Goal: Navigation & Orientation: Find specific page/section

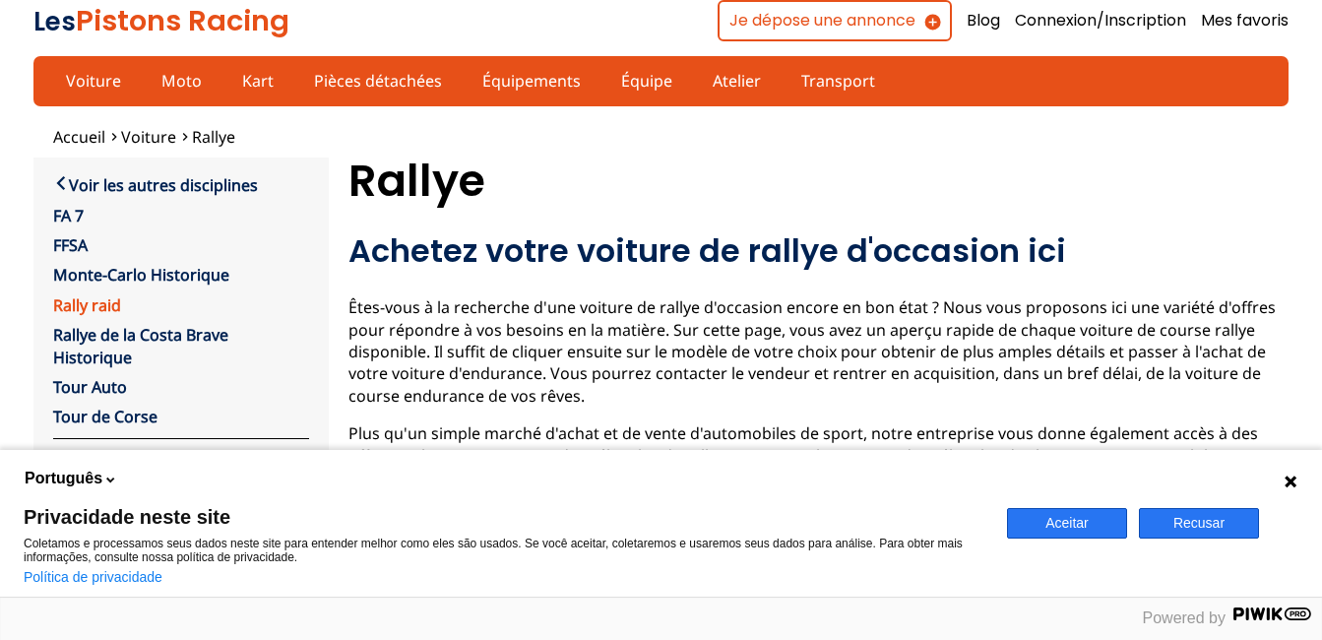
click at [75, 307] on link "Rally raid" at bounding box center [87, 305] width 68 height 22
click at [1208, 518] on button "Recusar" at bounding box center [1199, 523] width 120 height 31
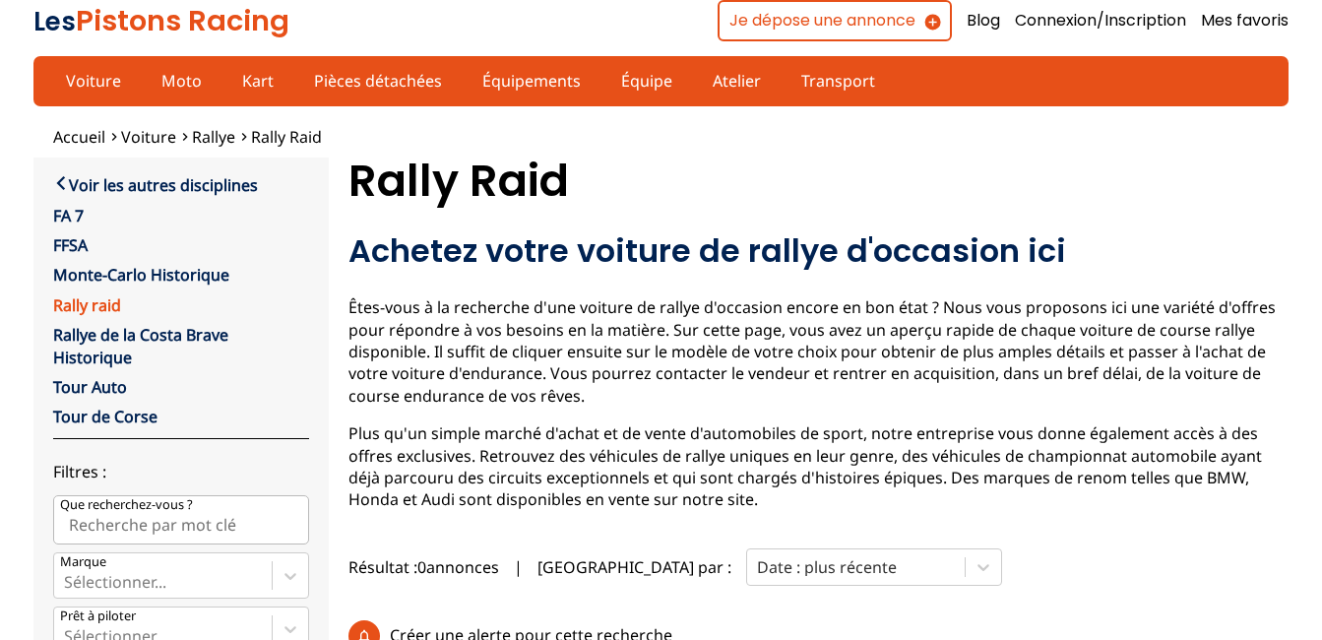
click at [83, 298] on link "Rally raid" at bounding box center [87, 305] width 68 height 22
click at [69, 80] on link "Voiture" at bounding box center [93, 80] width 81 height 33
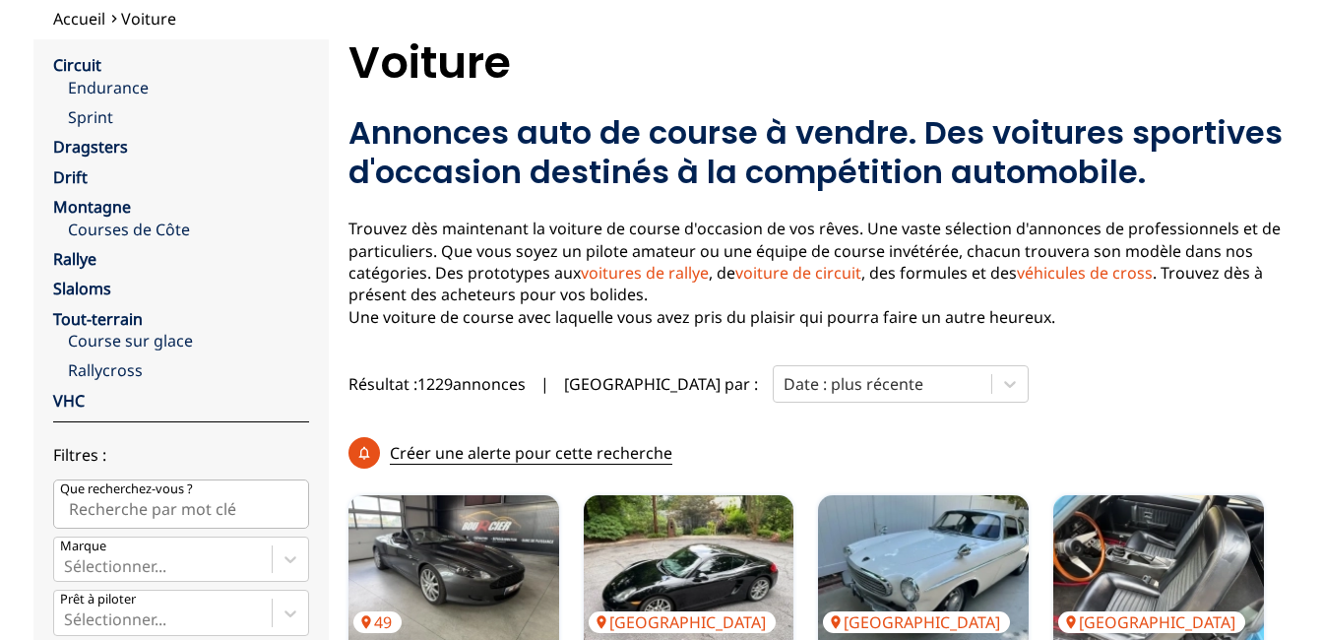
scroll to position [6, 0]
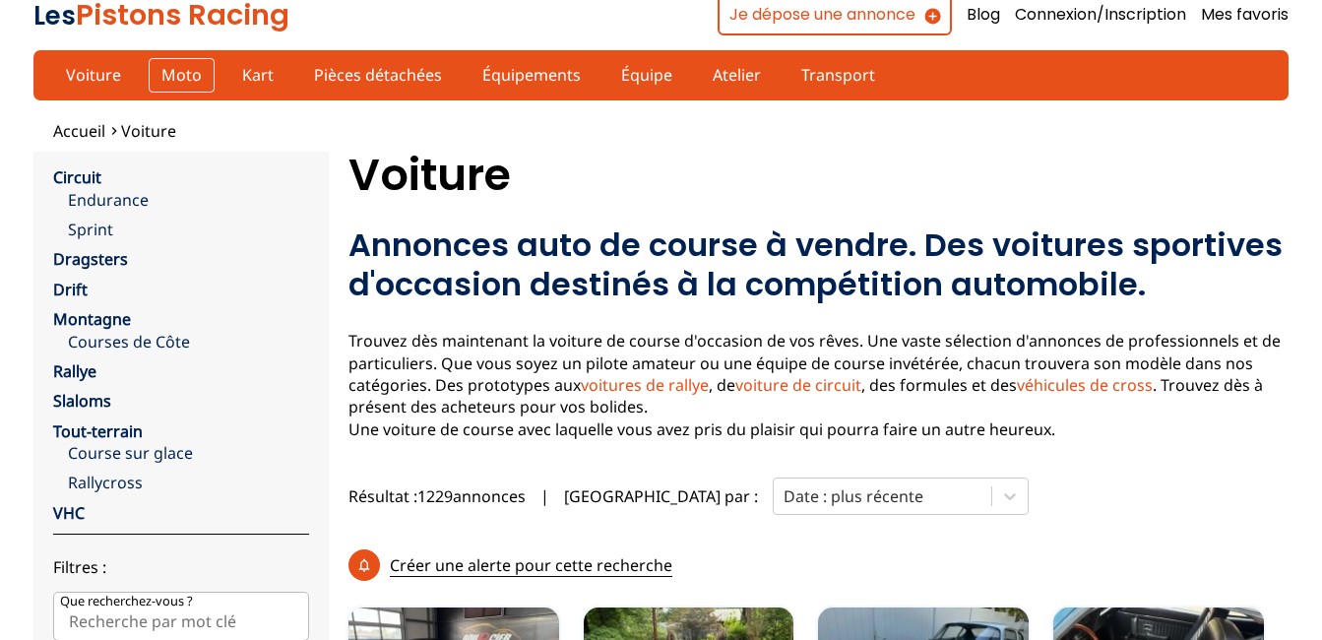
click at [154, 73] on link "Moto" at bounding box center [182, 74] width 66 height 33
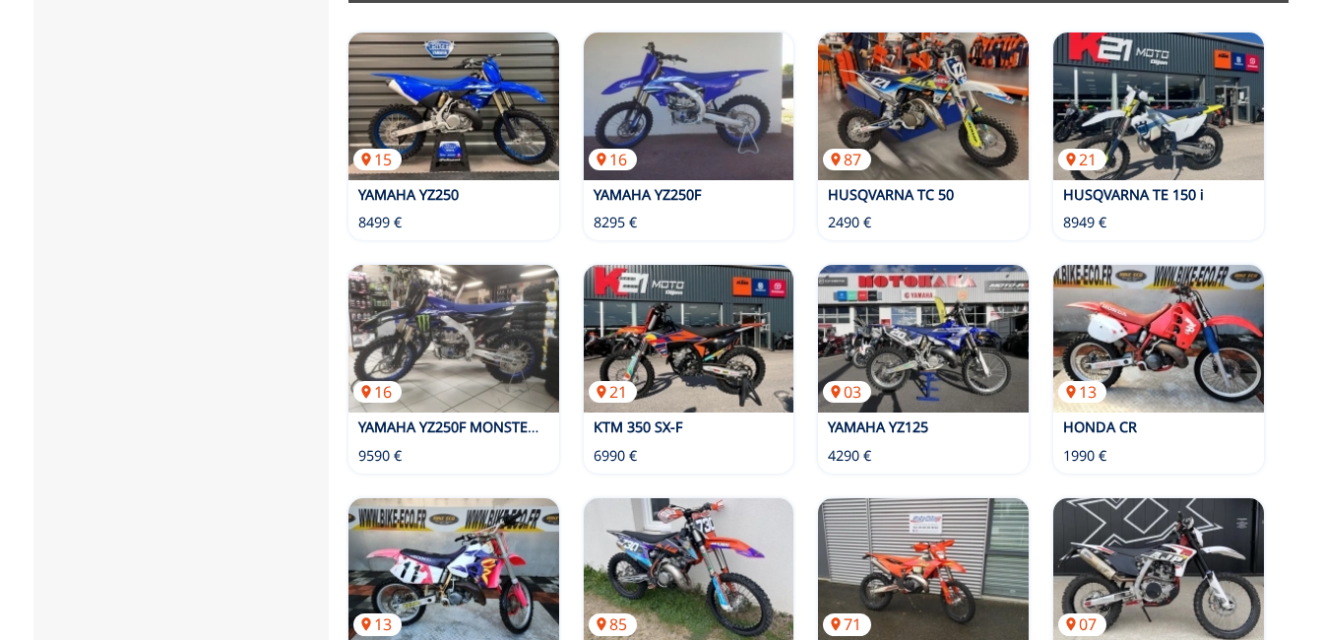
scroll to position [1374, 0]
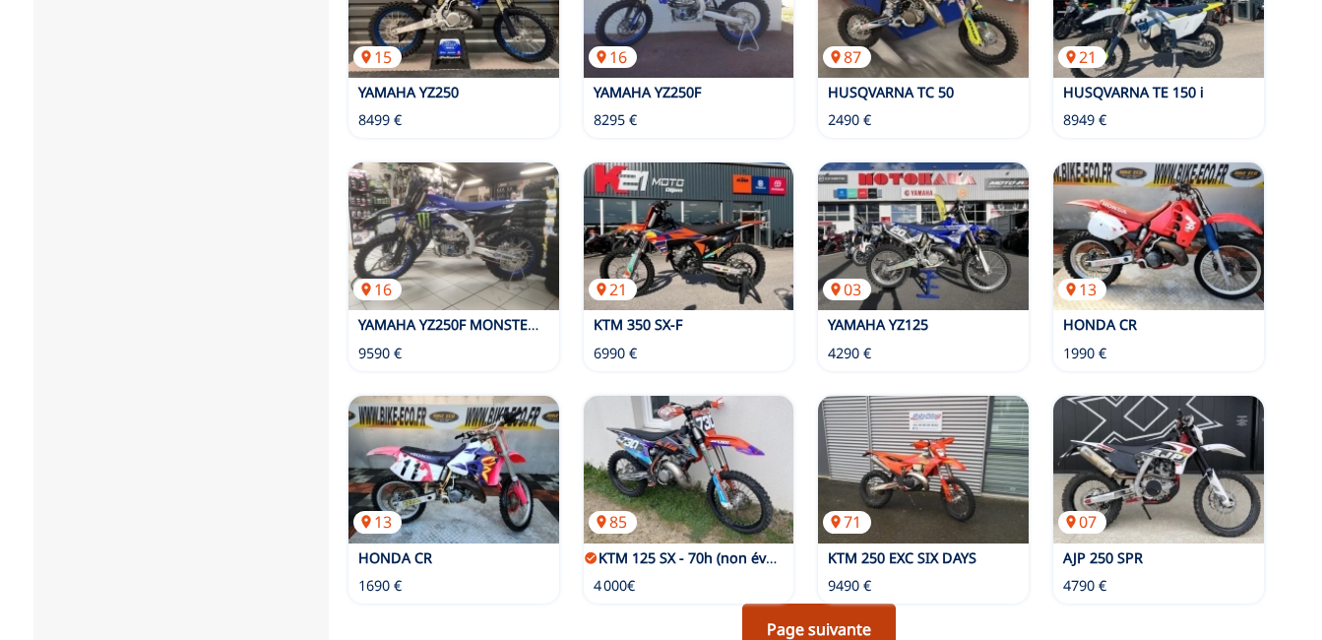
click at [834, 603] on link "Page suivante" at bounding box center [819, 628] width 154 height 51
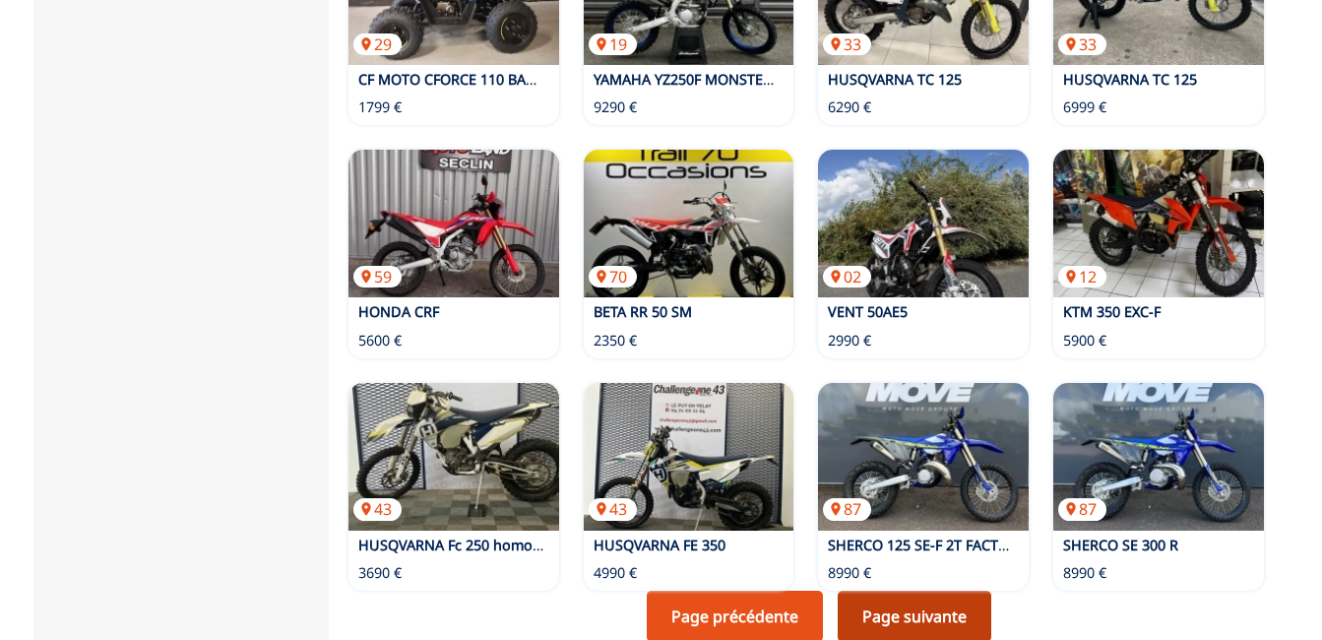
scroll to position [1388, 0]
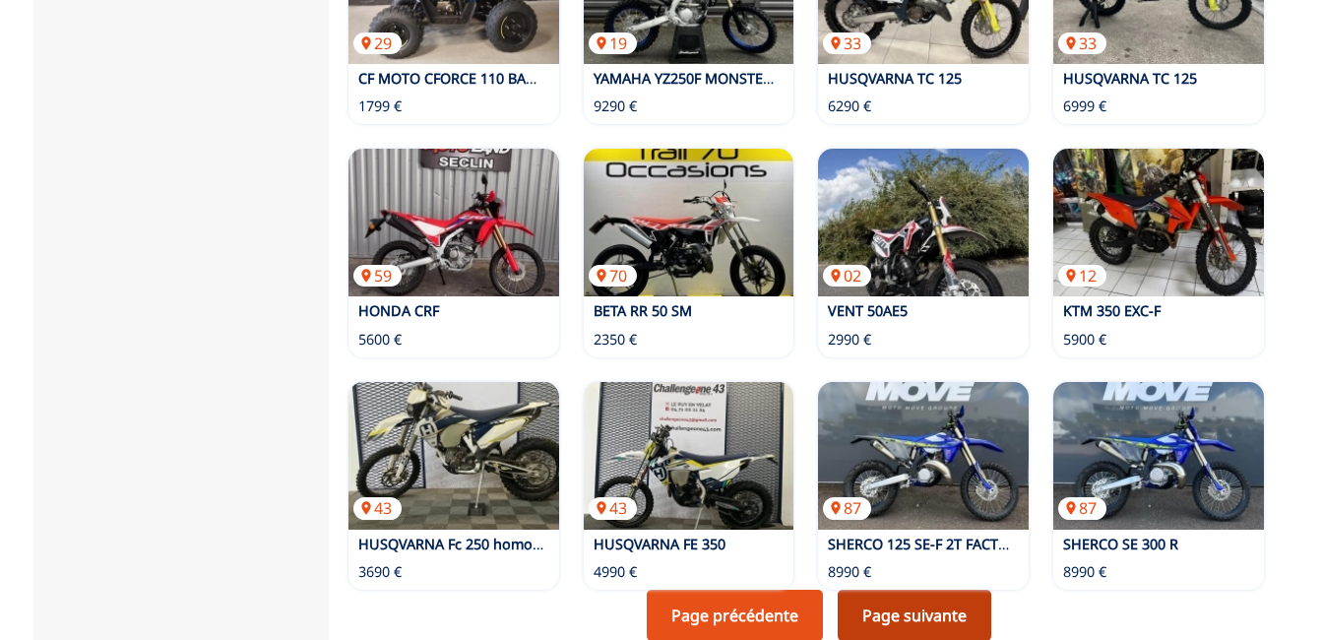
click at [906, 589] on link "Page suivante" at bounding box center [914, 614] width 154 height 51
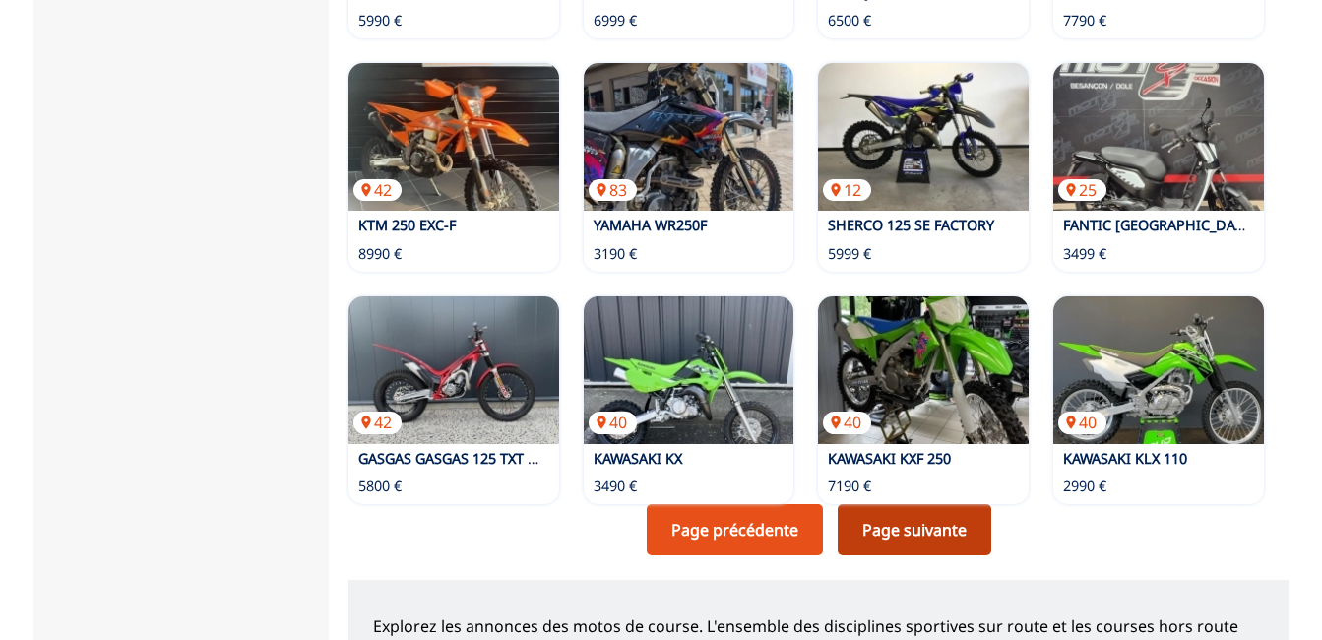
scroll to position [1475, 0]
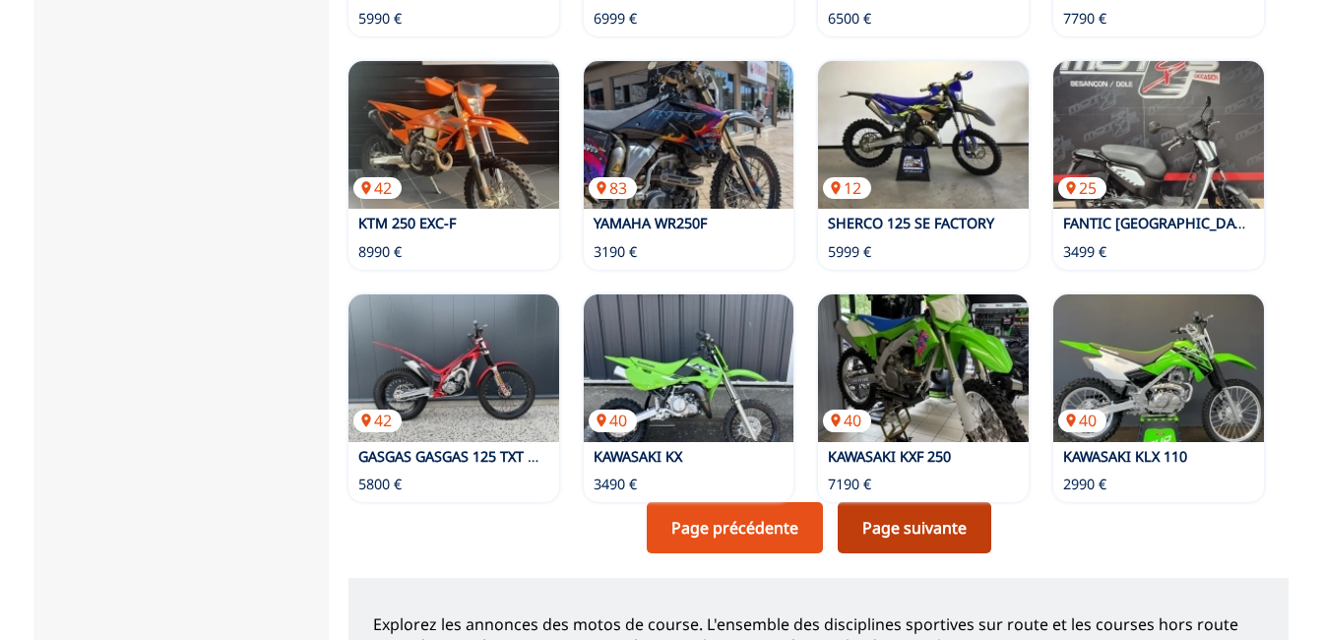
click at [885, 502] on link "Page suivante" at bounding box center [914, 527] width 154 height 51
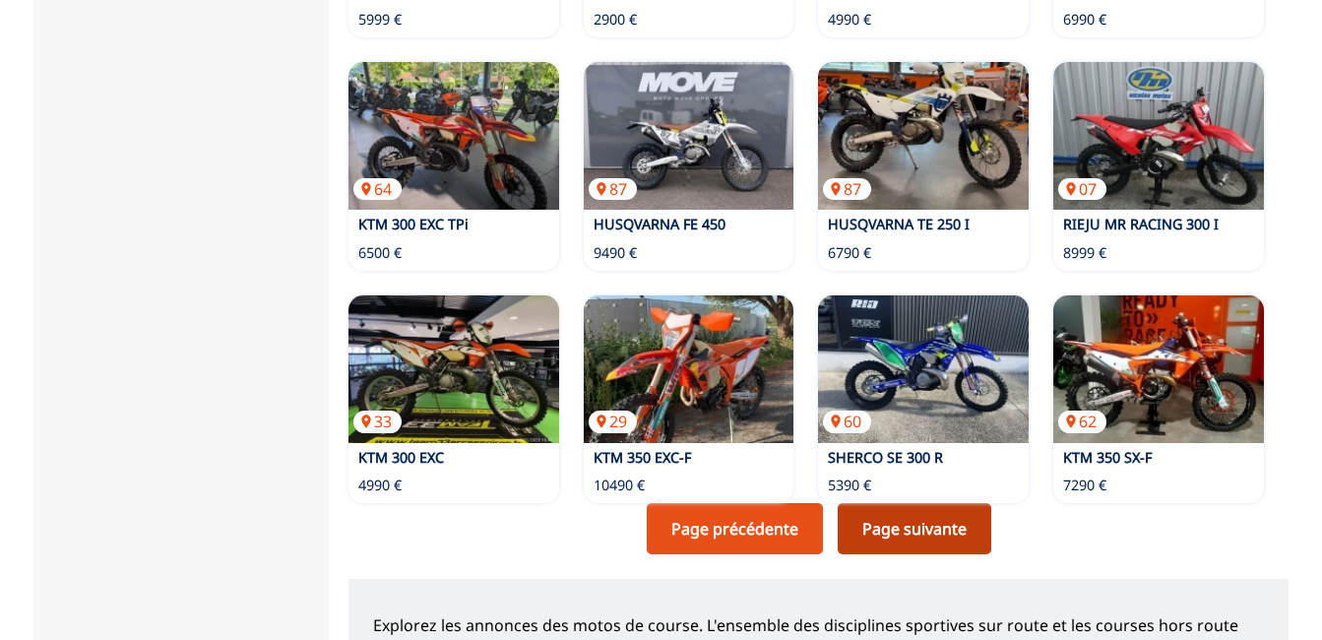
scroll to position [1480, 0]
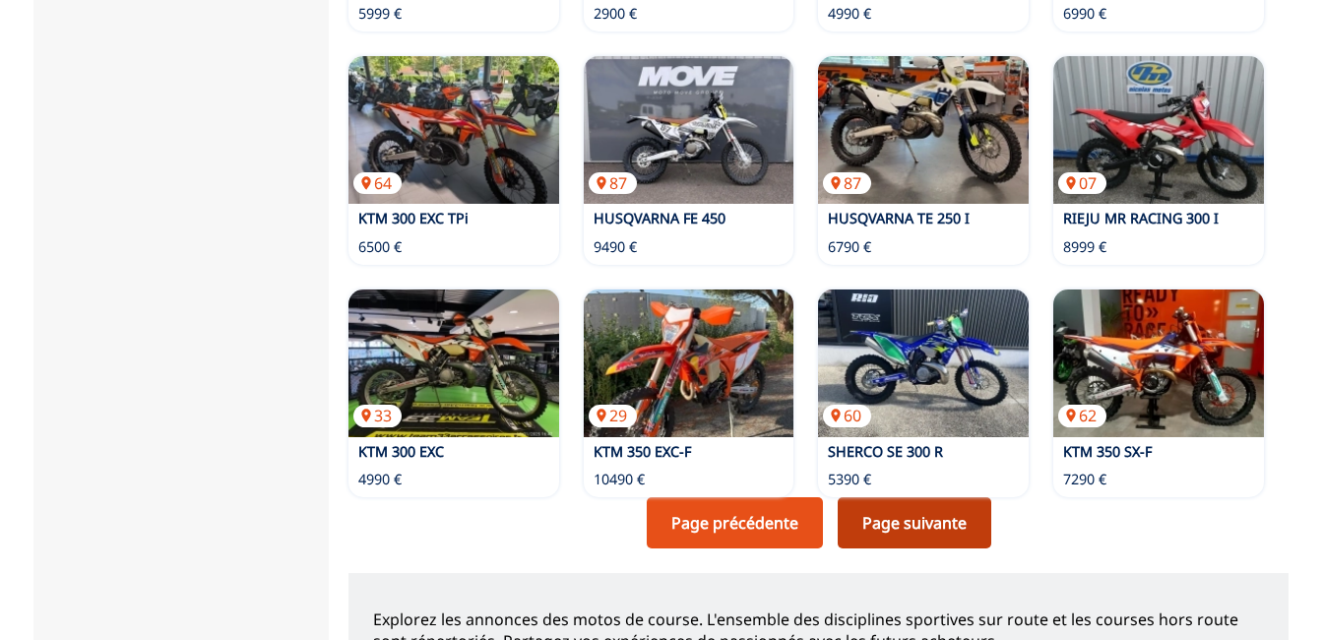
click at [885, 497] on link "Page suivante" at bounding box center [914, 522] width 154 height 51
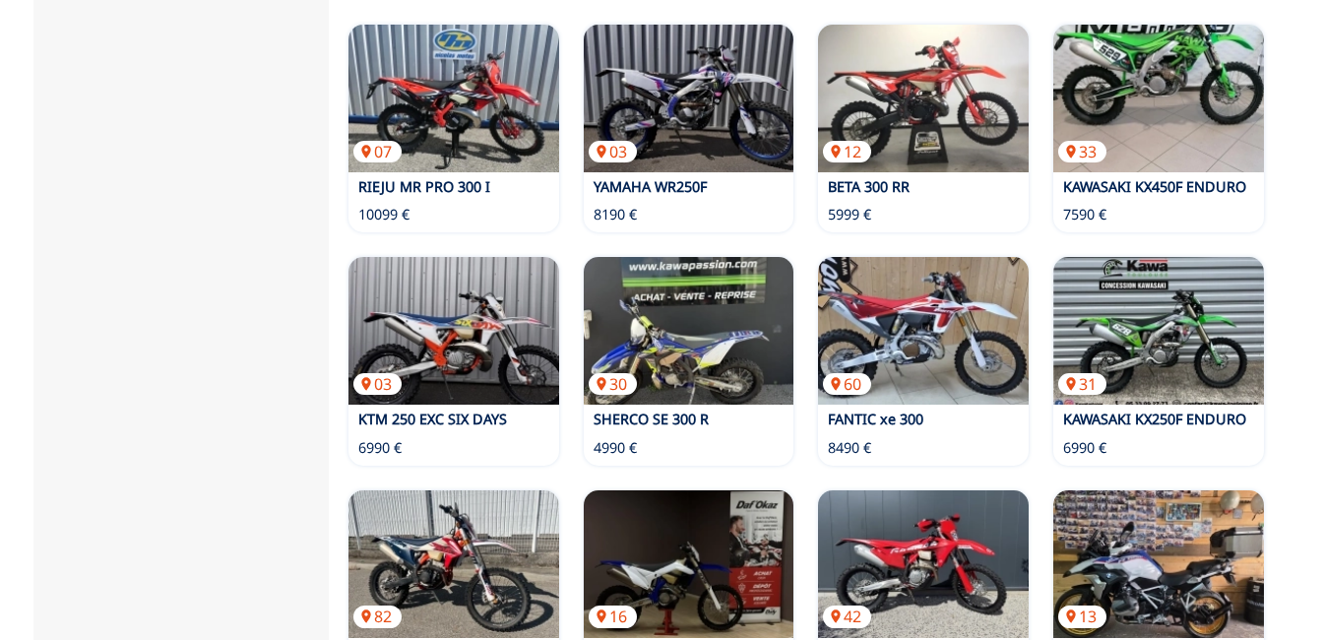
scroll to position [1408, 0]
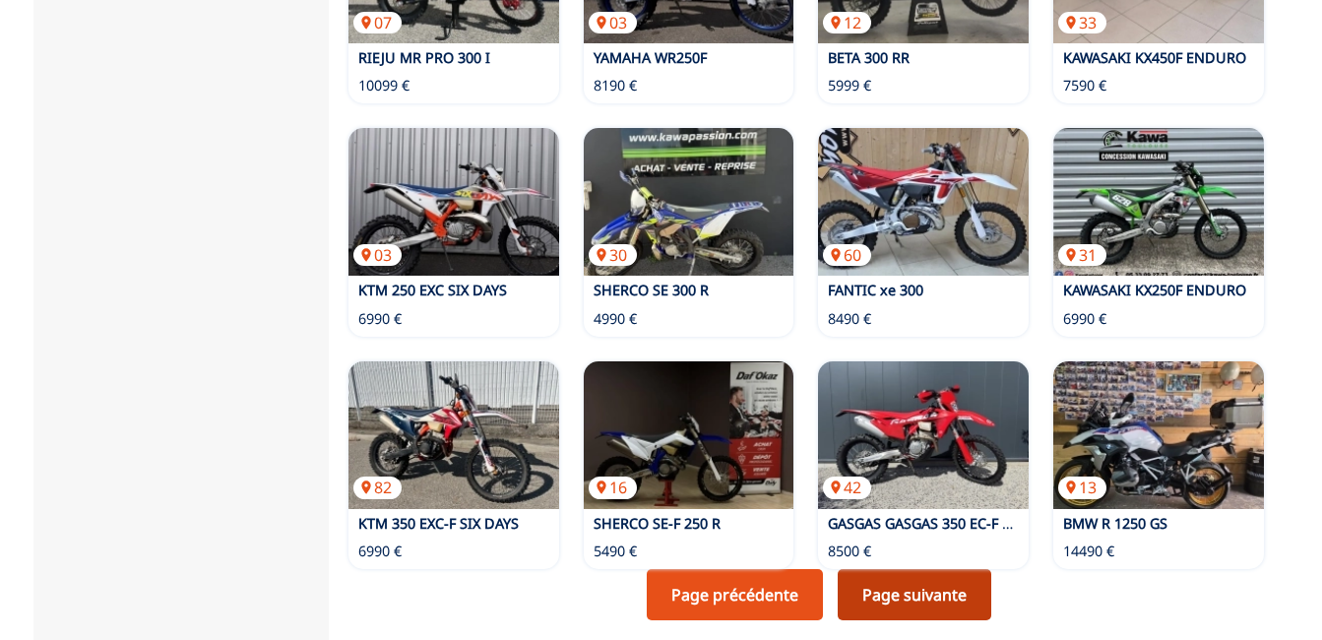
click at [923, 569] on link "Page suivante" at bounding box center [914, 594] width 154 height 51
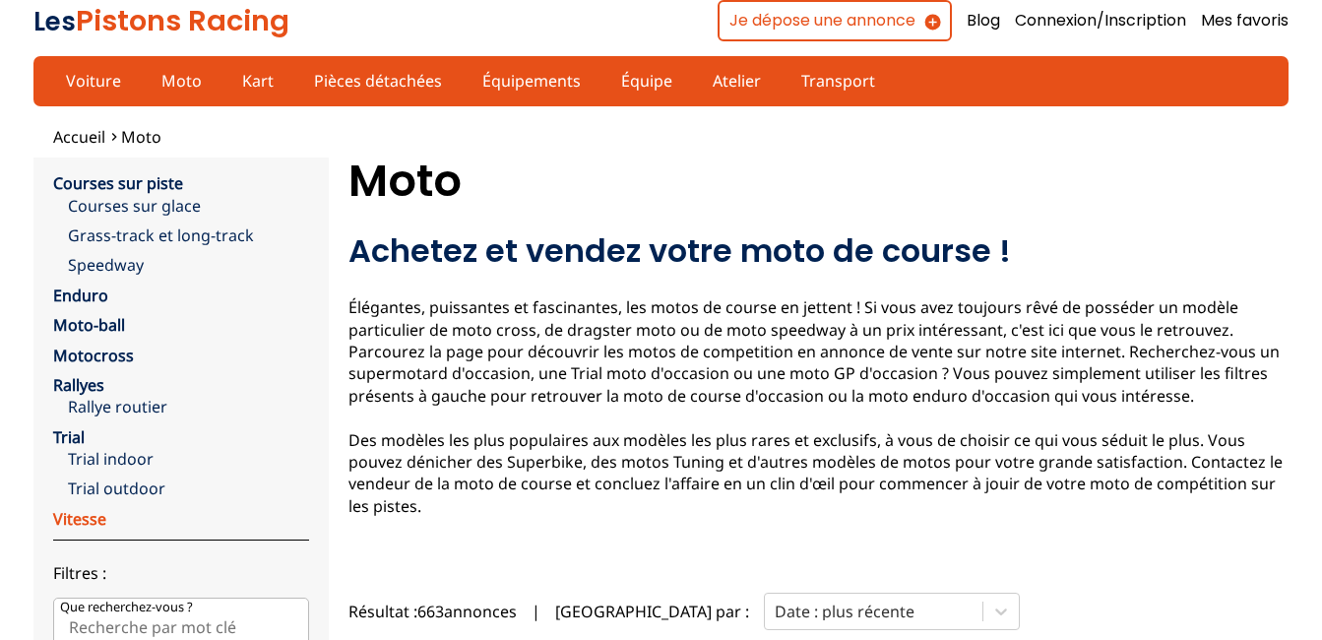
click at [69, 517] on link "Vitesse" at bounding box center [79, 519] width 53 height 22
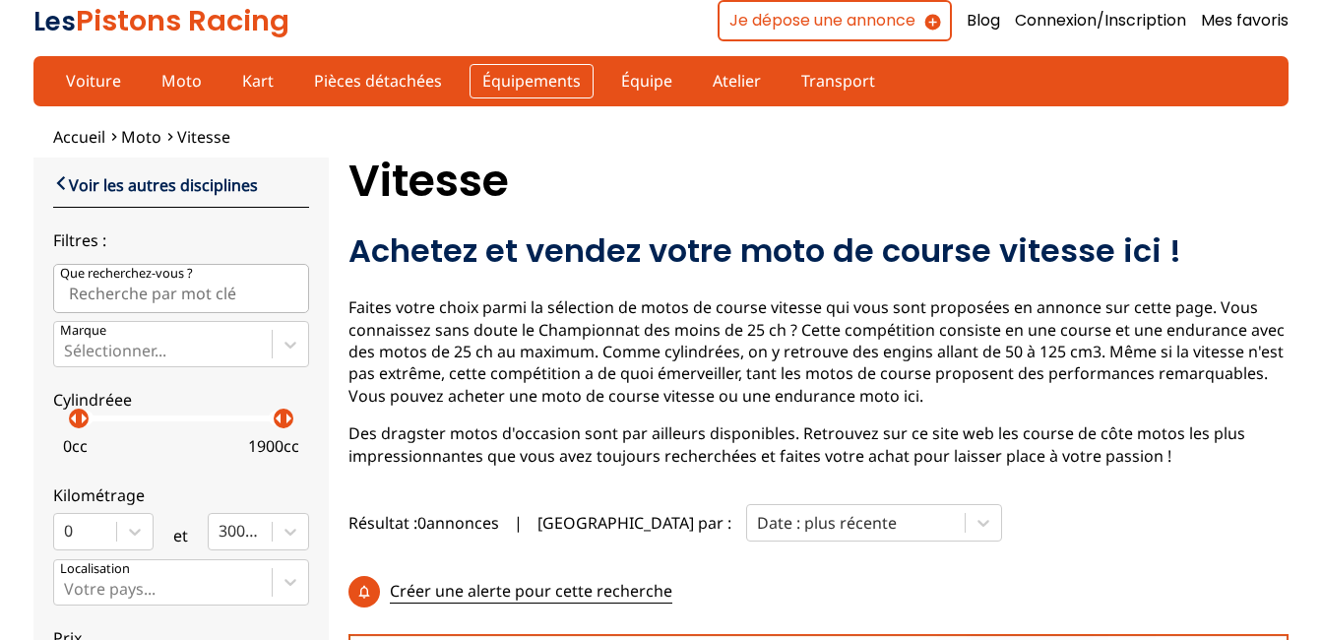
click at [491, 89] on link "Équipements" at bounding box center [531, 80] width 124 height 33
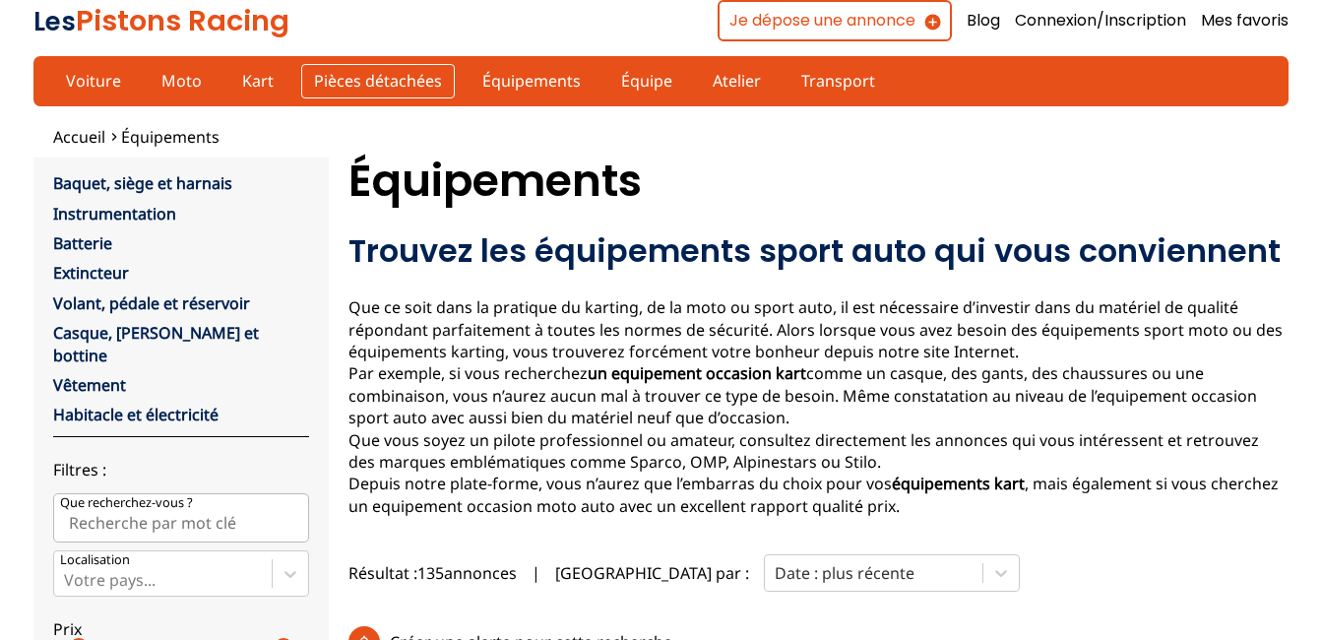
click at [341, 86] on link "Pièces détachées" at bounding box center [378, 80] width 154 height 33
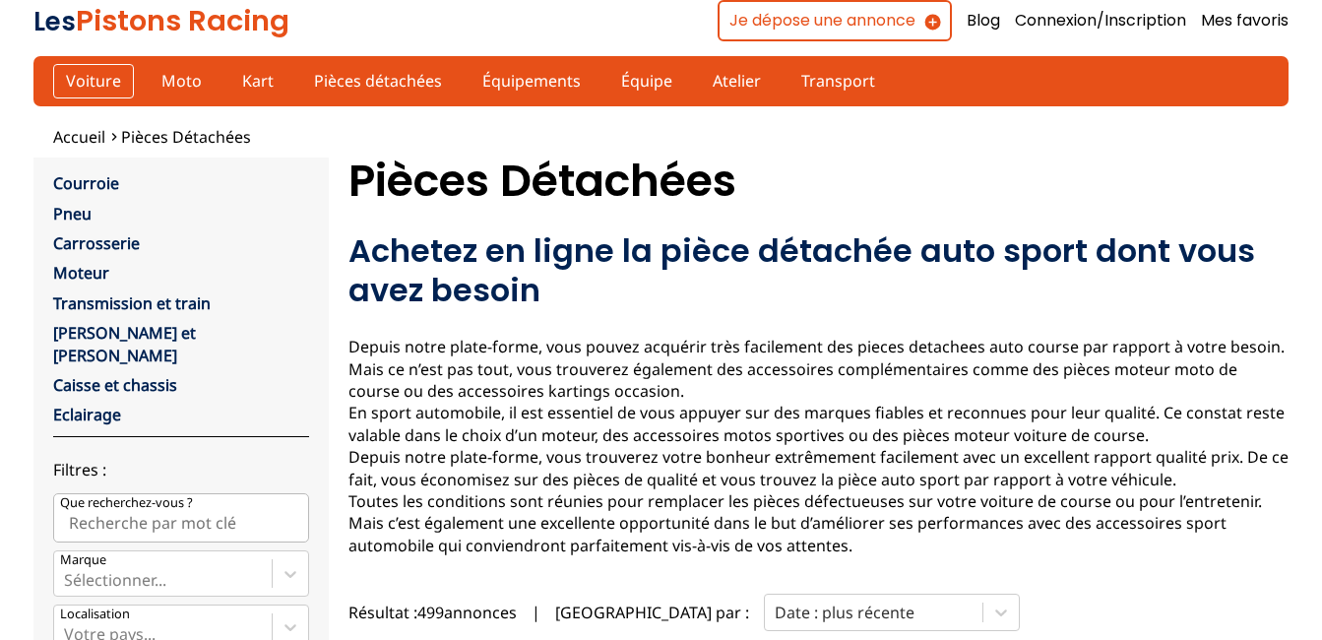
click at [90, 78] on link "Voiture" at bounding box center [93, 80] width 81 height 33
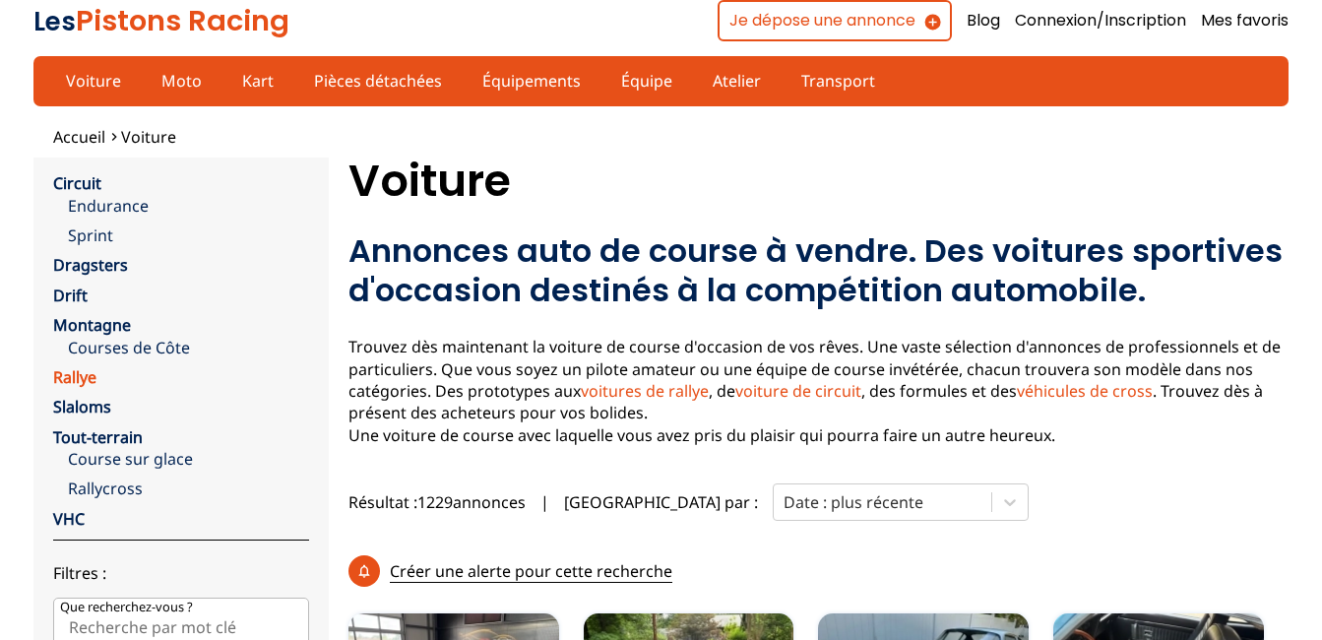
click at [70, 382] on link "Rallye" at bounding box center [74, 377] width 43 height 22
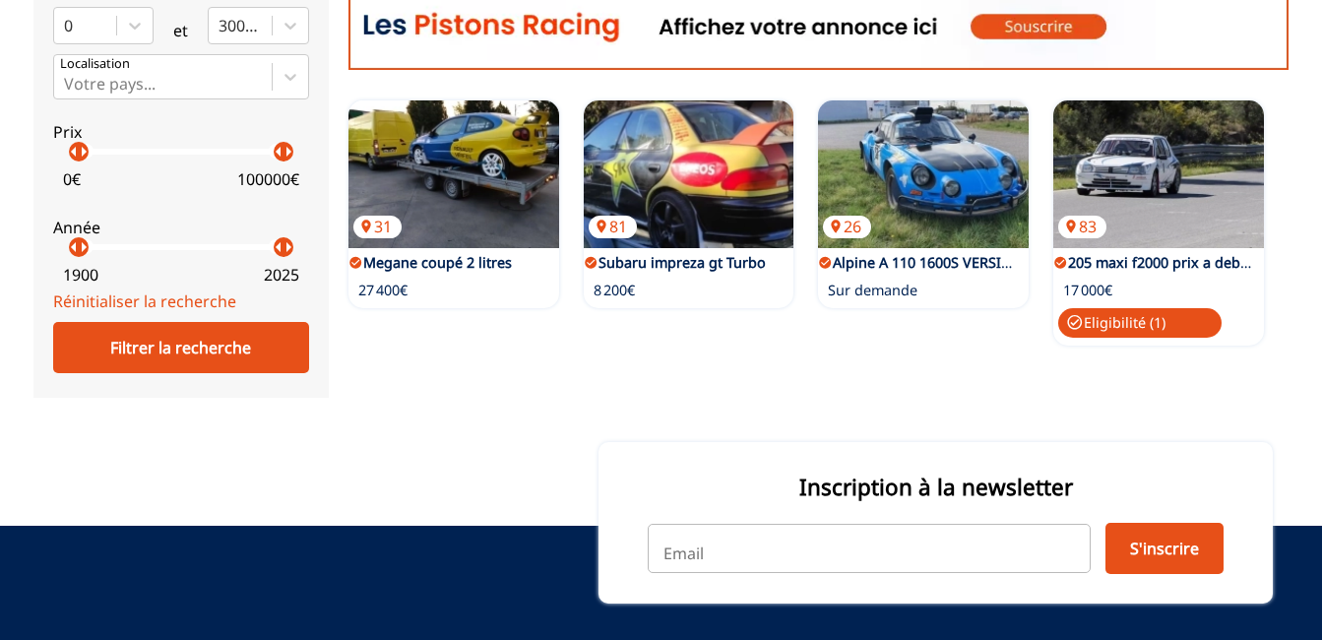
scroll to position [889, 0]
